Goal: Task Accomplishment & Management: Manage account settings

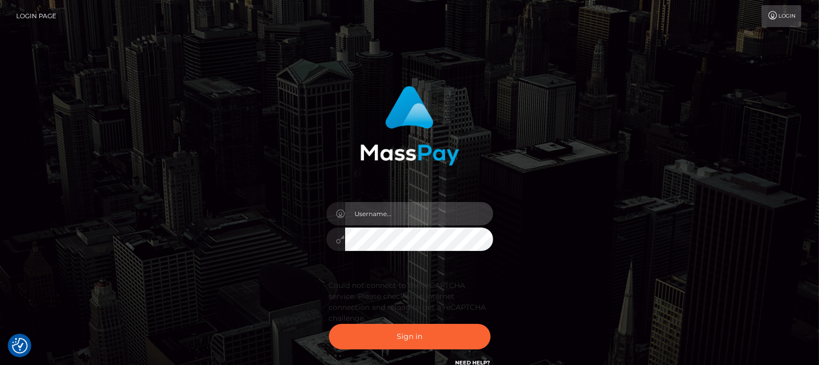
click at [408, 217] on input "text" at bounding box center [419, 213] width 148 height 23
type input "df.es"
click at [327, 238] on div at bounding box center [409, 238] width 167 height 20
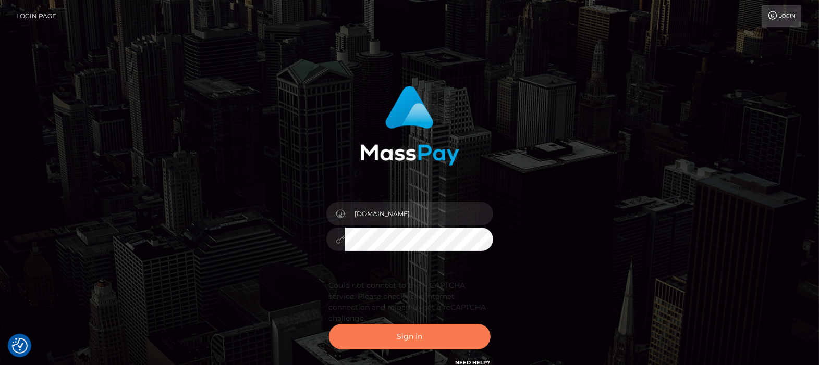
click at [419, 334] on button "Sign in" at bounding box center [410, 337] width 162 height 26
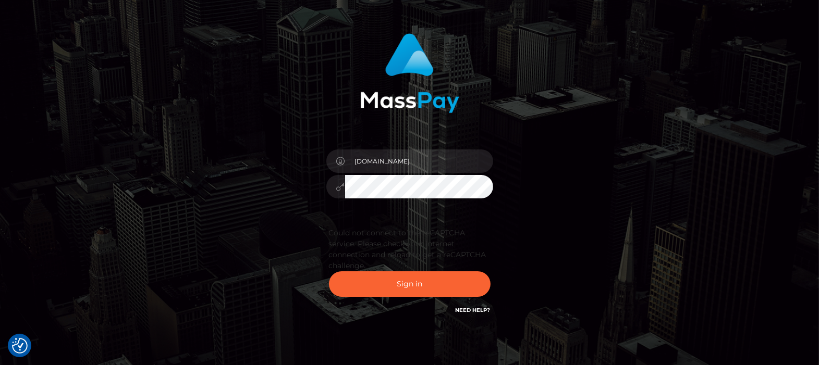
scroll to position [100, 0]
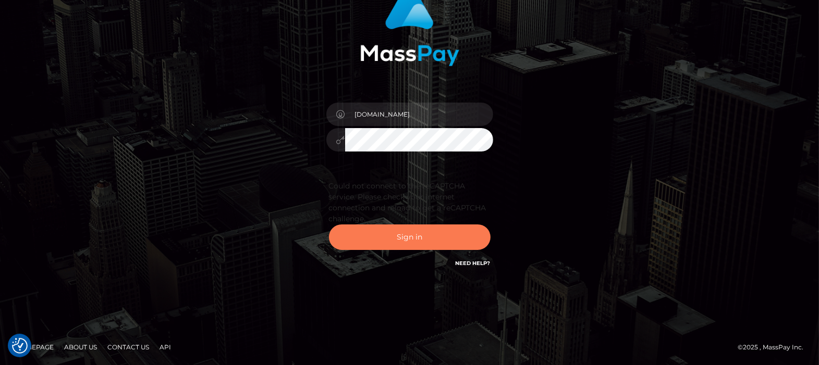
click at [408, 236] on button "Sign in" at bounding box center [410, 238] width 162 height 26
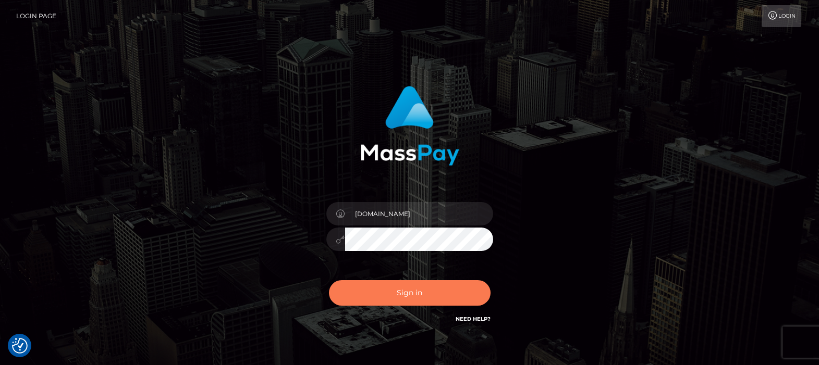
click at [378, 280] on button "Sign in" at bounding box center [410, 293] width 162 height 26
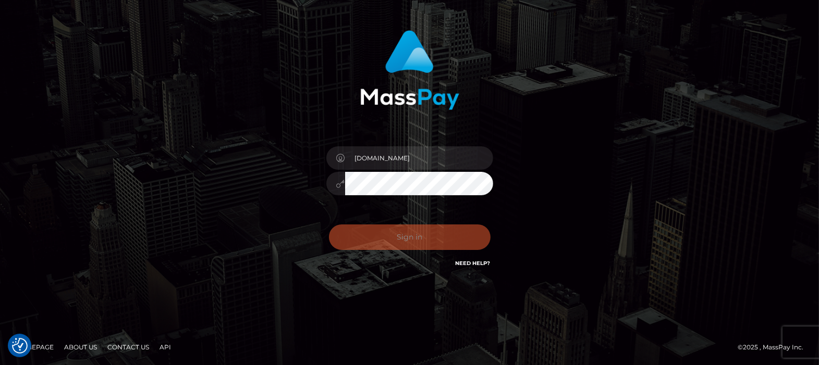
scroll to position [56, 0]
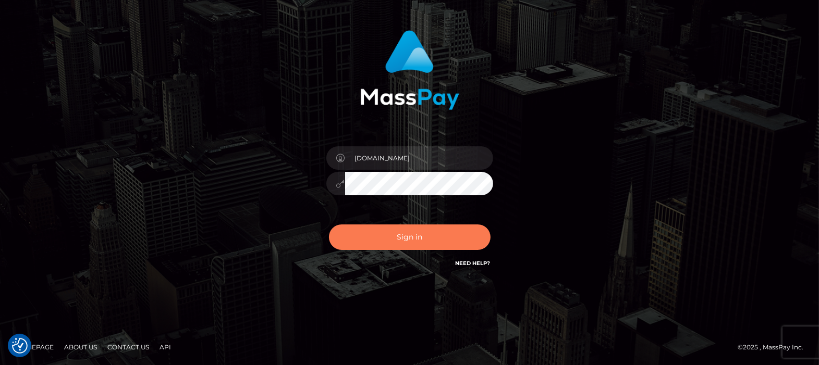
click at [408, 236] on button "Sign in" at bounding box center [410, 238] width 162 height 26
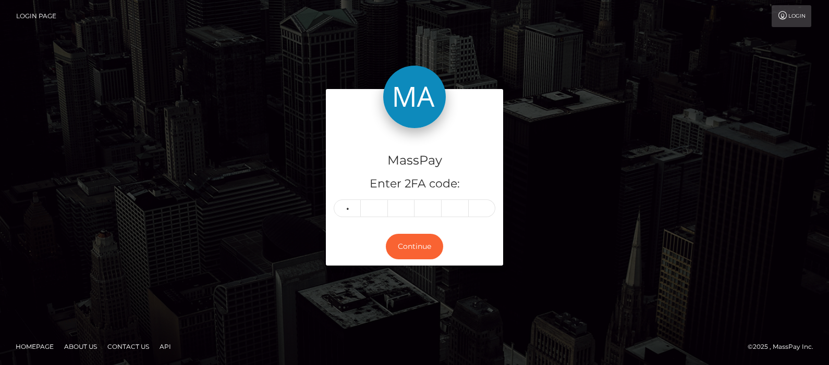
type input "5"
type input "0"
type input "5"
type input "0"
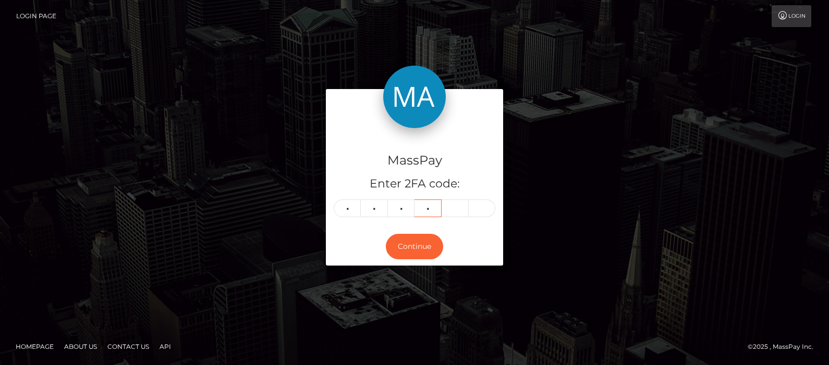
type input "7"
type input "0"
type input "8"
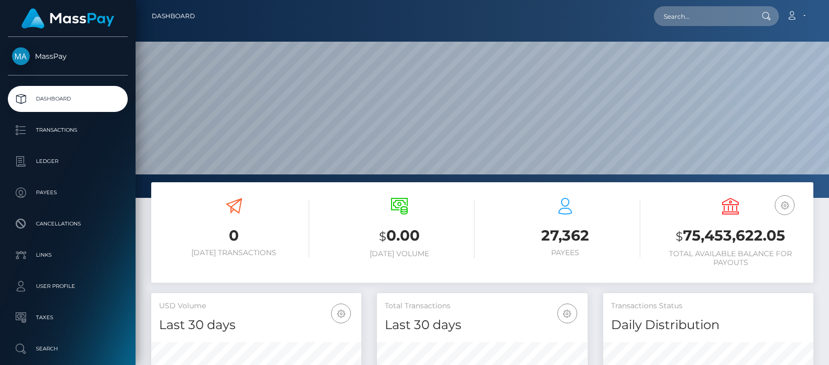
scroll to position [185, 210]
click at [711, 12] on input "text" at bounding box center [703, 16] width 98 height 20
paste input "[EMAIL_ADDRESS][DOMAIN_NAME]"
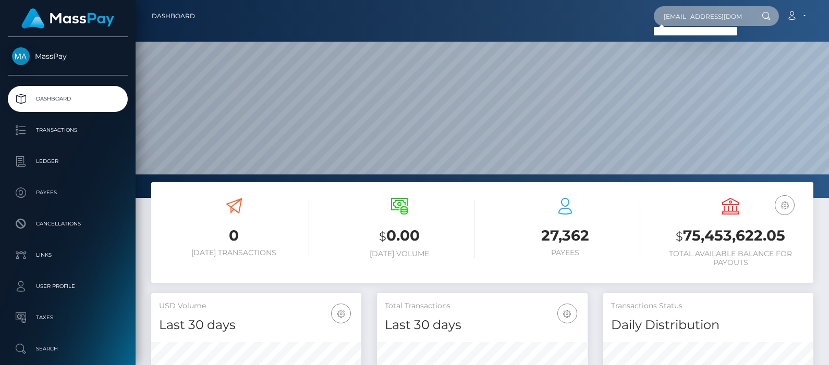
scroll to position [0, 11]
drag, startPoint x: 674, startPoint y: 16, endPoint x: 754, endPoint y: 17, distance: 79.8
click at [754, 17] on div "[EMAIL_ADDRESS][DOMAIN_NAME] Loading... Loading..." at bounding box center [716, 16] width 125 height 20
paste input "68adfc7f4444b"
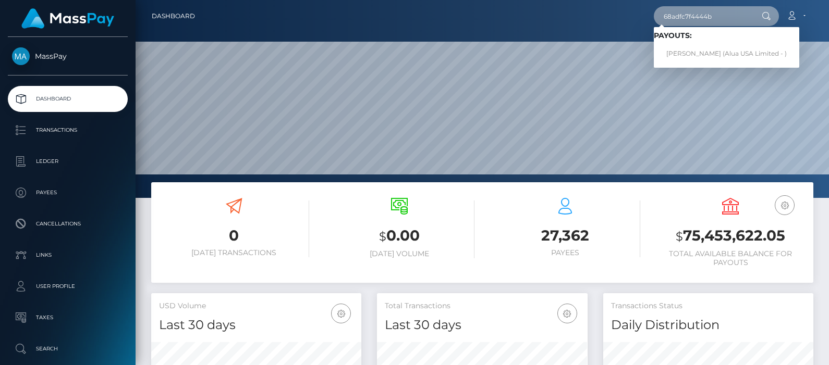
type input "68adfc7f4444b"
click at [700, 51] on link "Mary lin xena Sarcon (Alua USA Limited - )" at bounding box center [726, 53] width 145 height 19
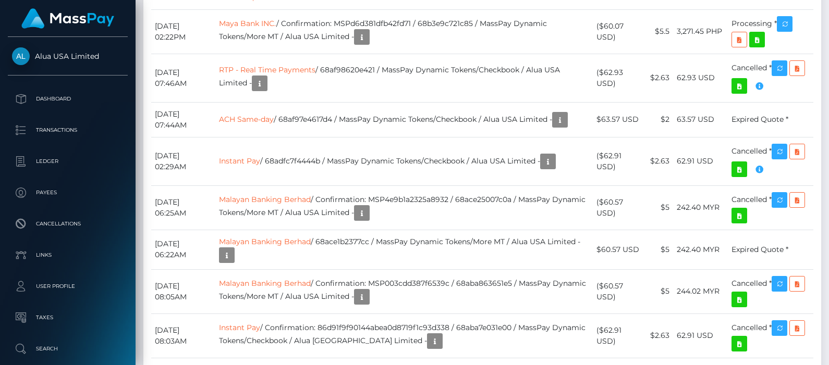
scroll to position [125, 210]
click at [783, 31] on icon "button" at bounding box center [784, 24] width 13 height 13
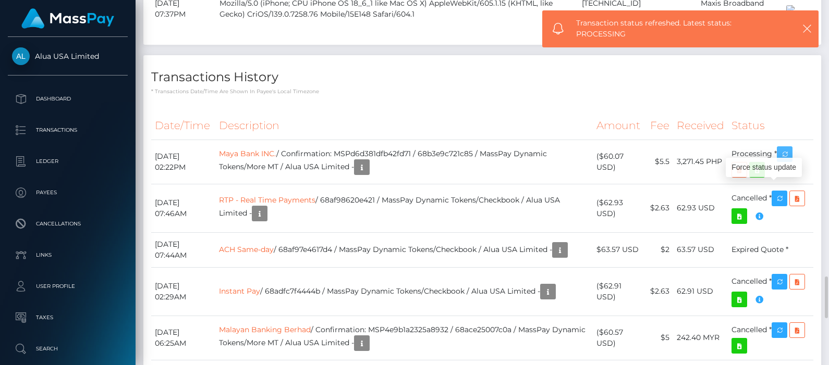
scroll to position [2541, 0]
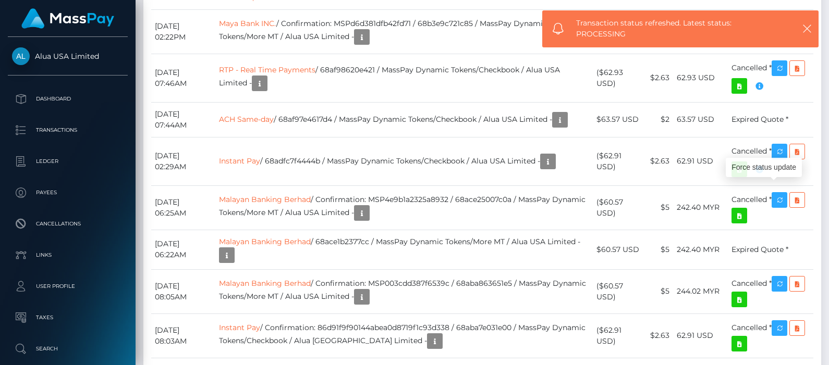
click at [785, 31] on icon "button" at bounding box center [784, 24] width 13 height 13
